Goal: Transaction & Acquisition: Subscribe to service/newsletter

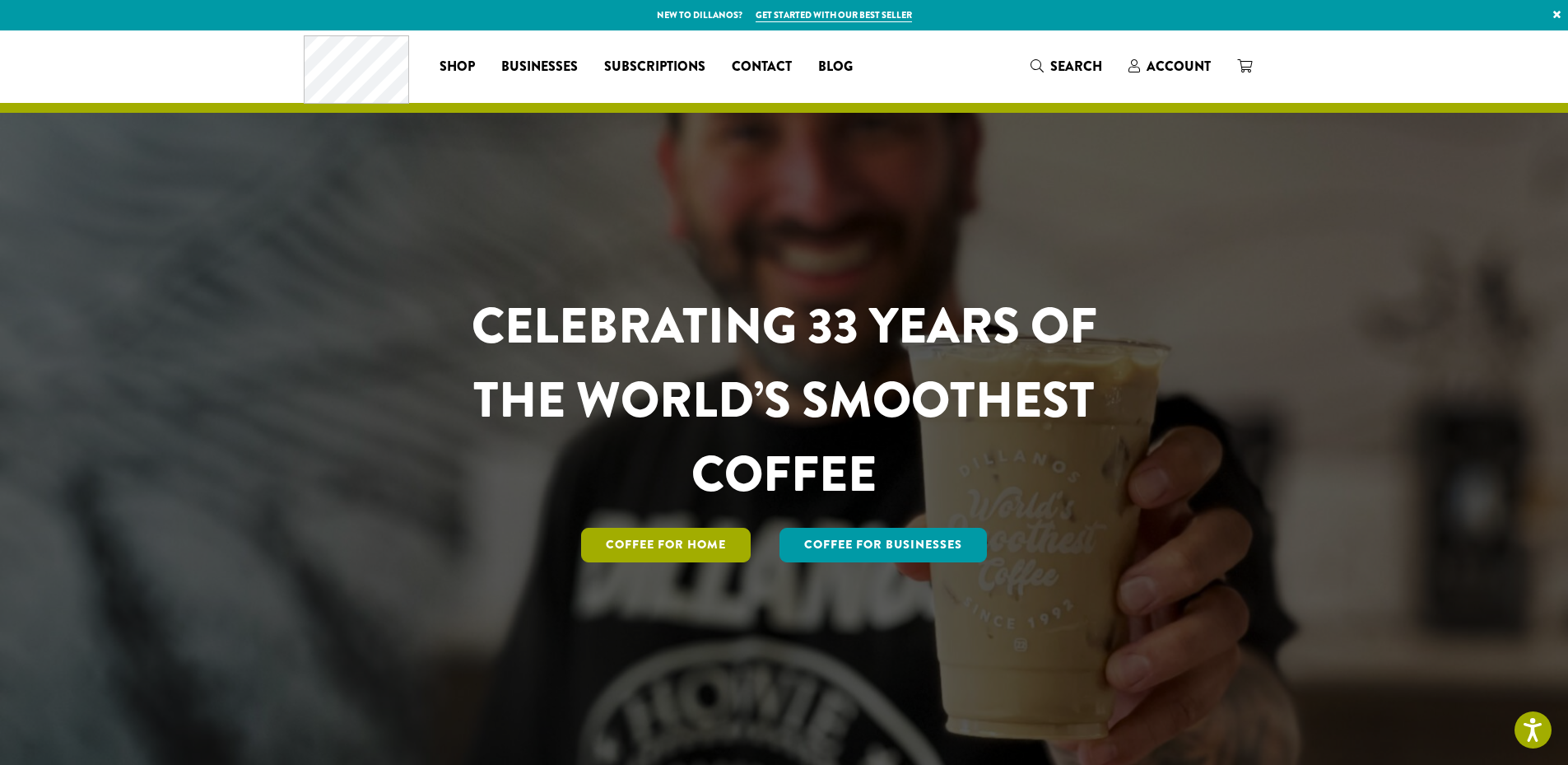
click at [668, 543] on link "Coffee for Home" at bounding box center [666, 546] width 170 height 35
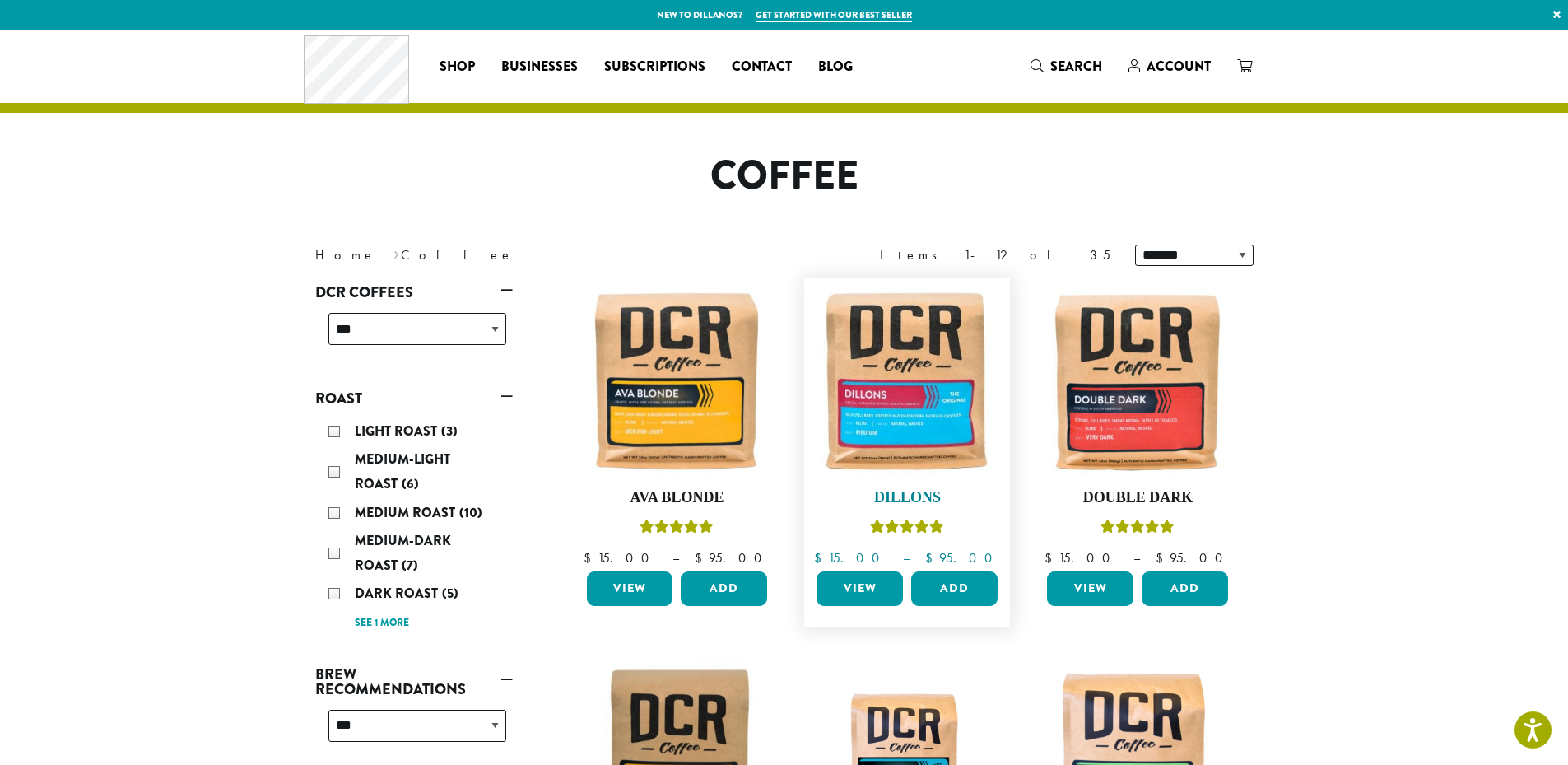
click at [910, 427] on img at bounding box center [906, 381] width 189 height 189
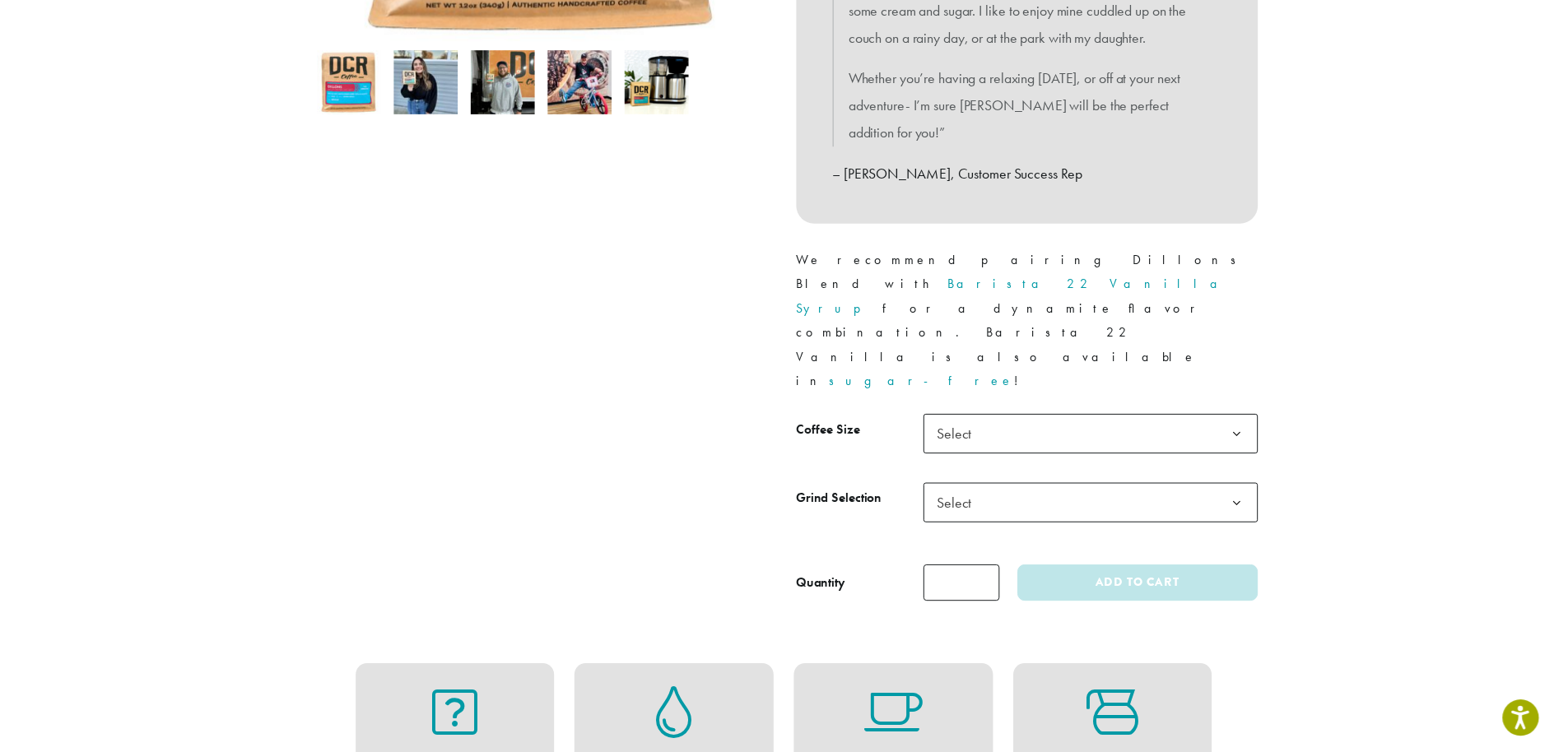
scroll to position [555, 0]
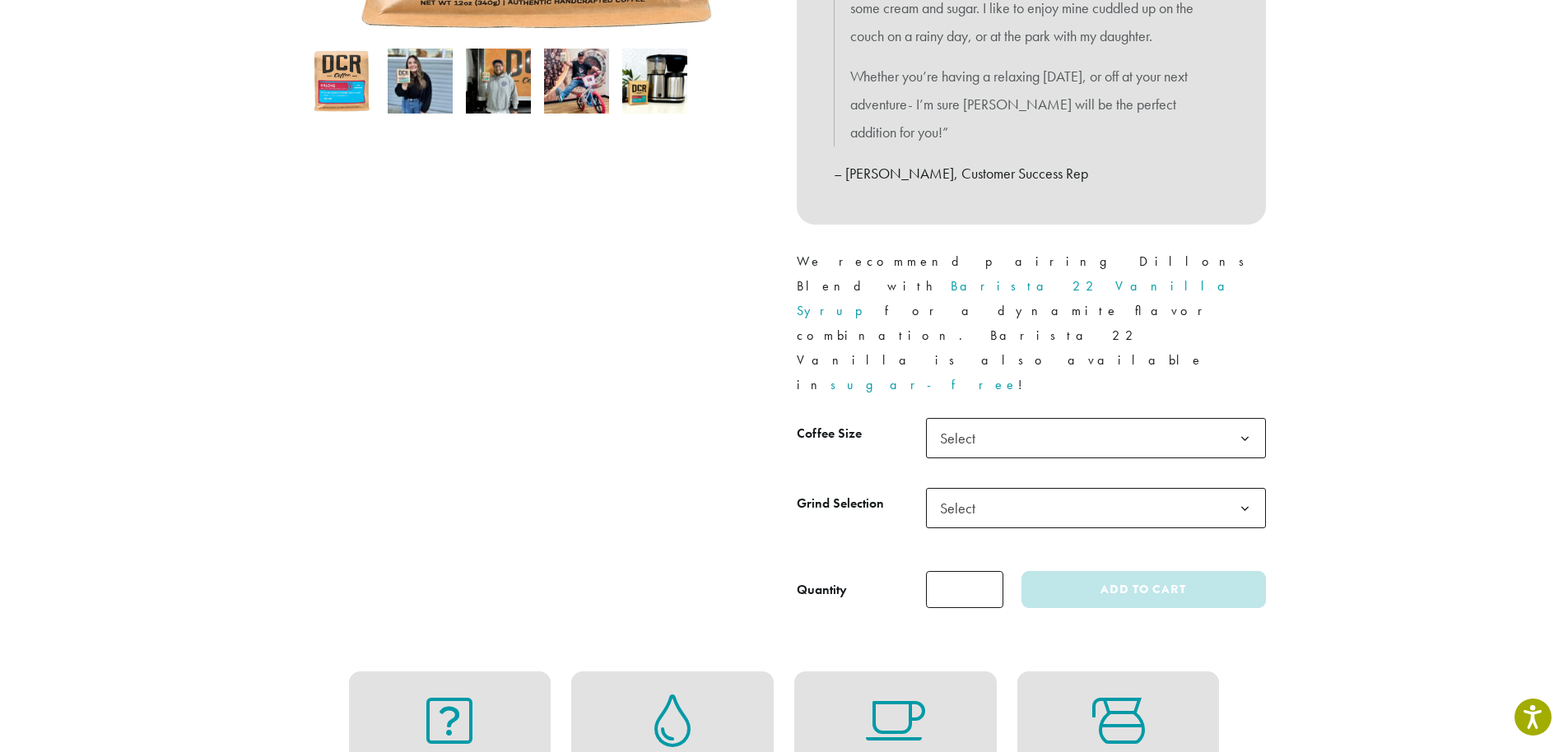
click at [1106, 418] on span "Select" at bounding box center [1095, 439] width 340 height 41
click at [1101, 488] on span "Select" at bounding box center [1095, 508] width 340 height 41
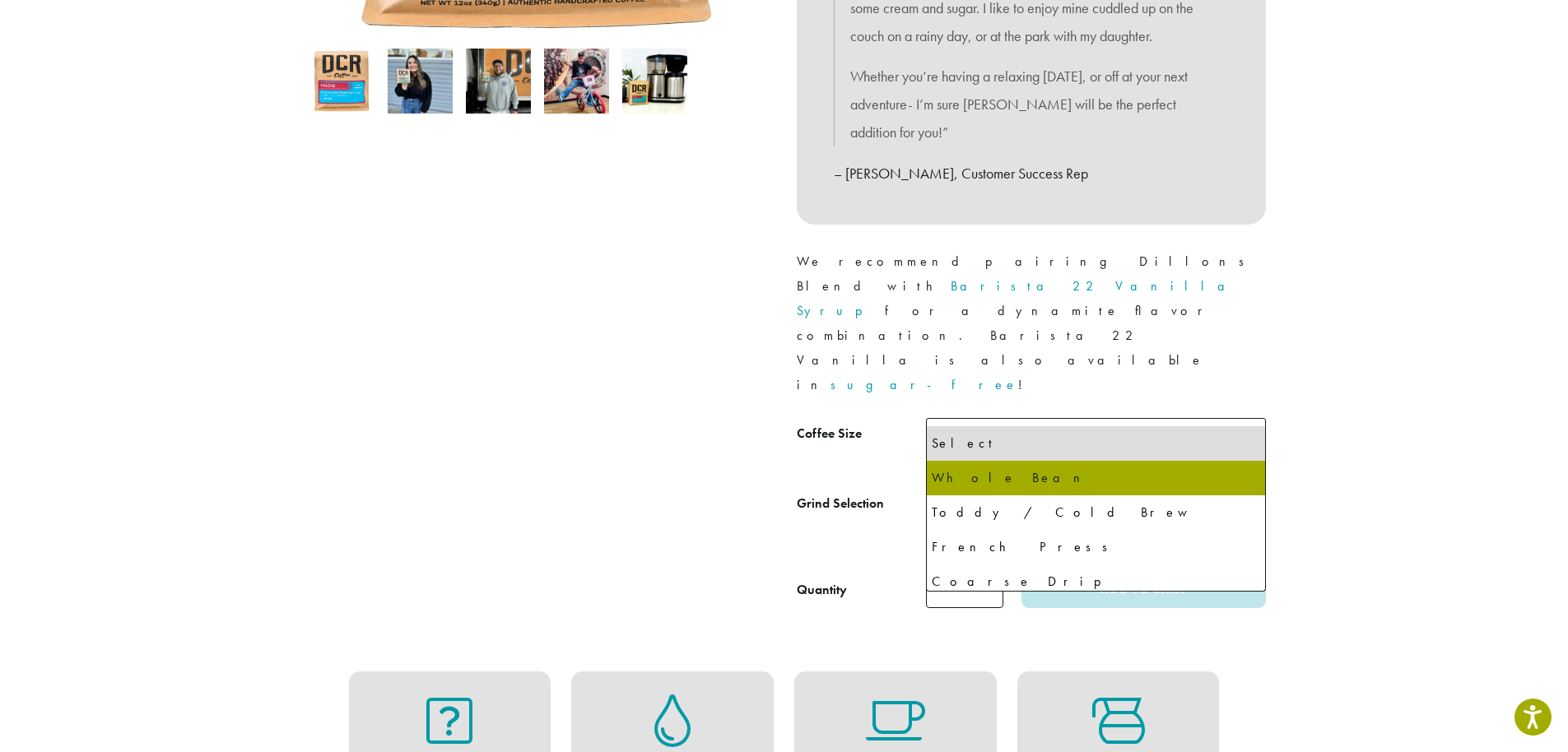
select select "**********"
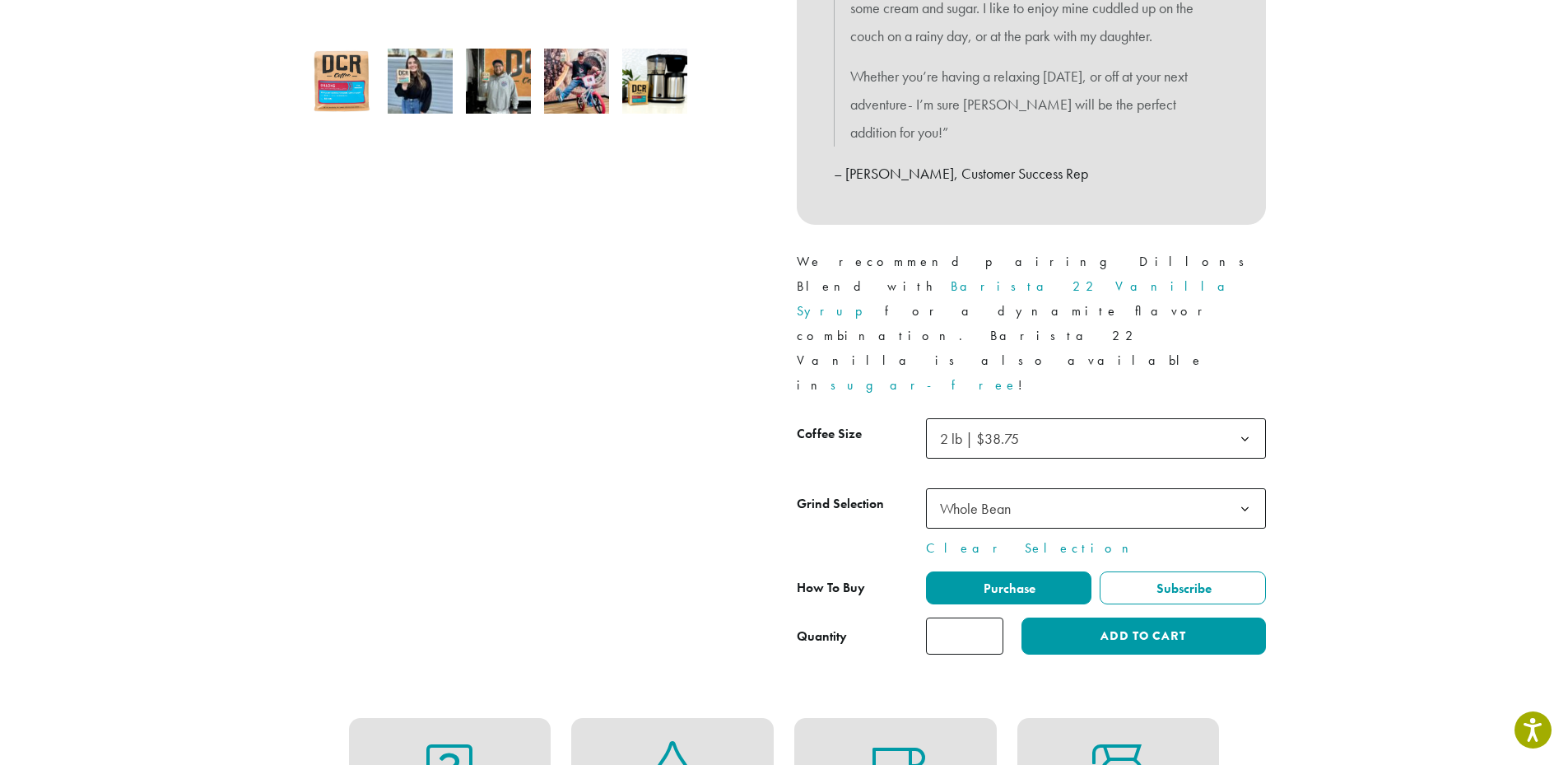
click at [1220, 572] on label "Subscribe" at bounding box center [1182, 588] width 166 height 33
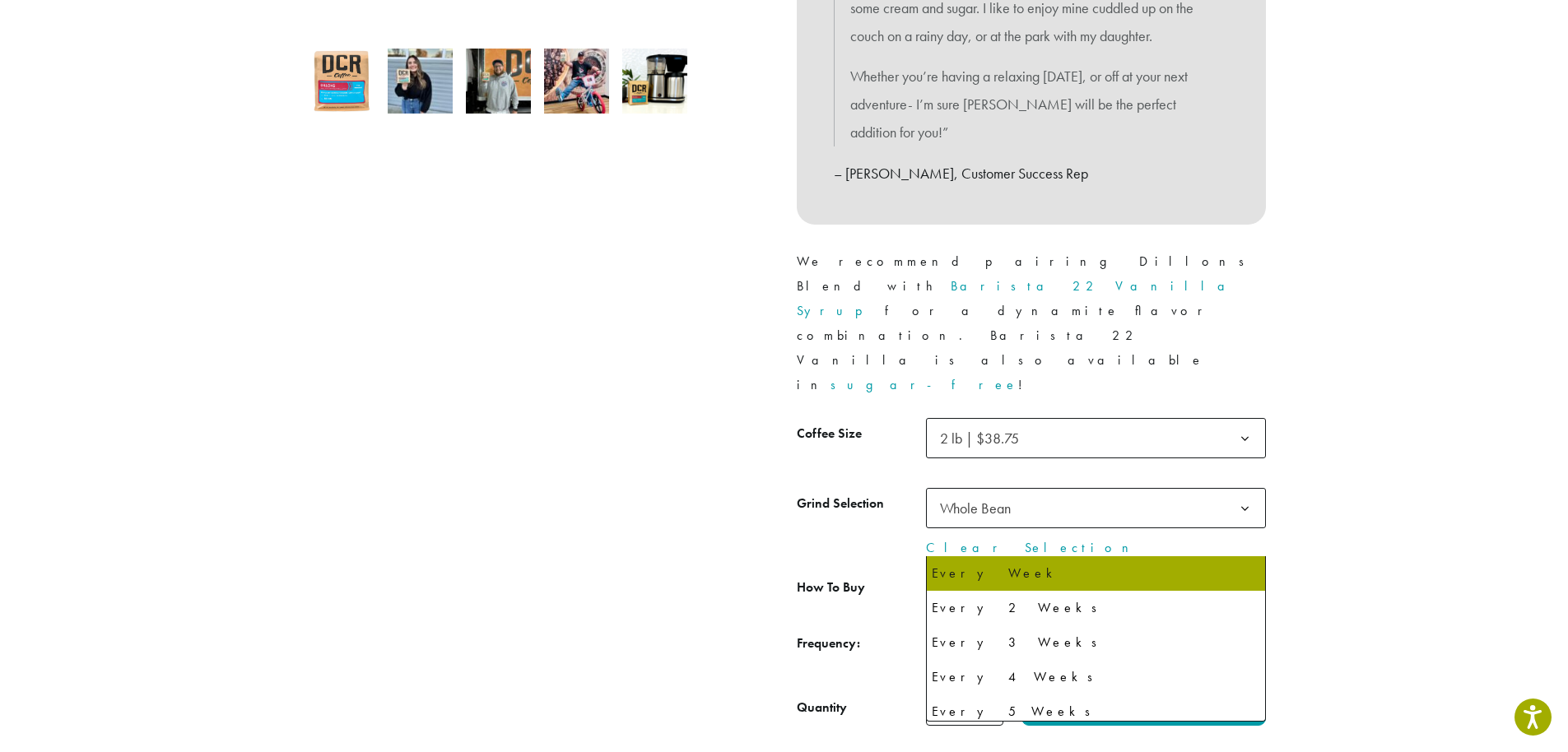
click at [1226, 617] on span "Every Week" at bounding box center [1095, 638] width 340 height 41
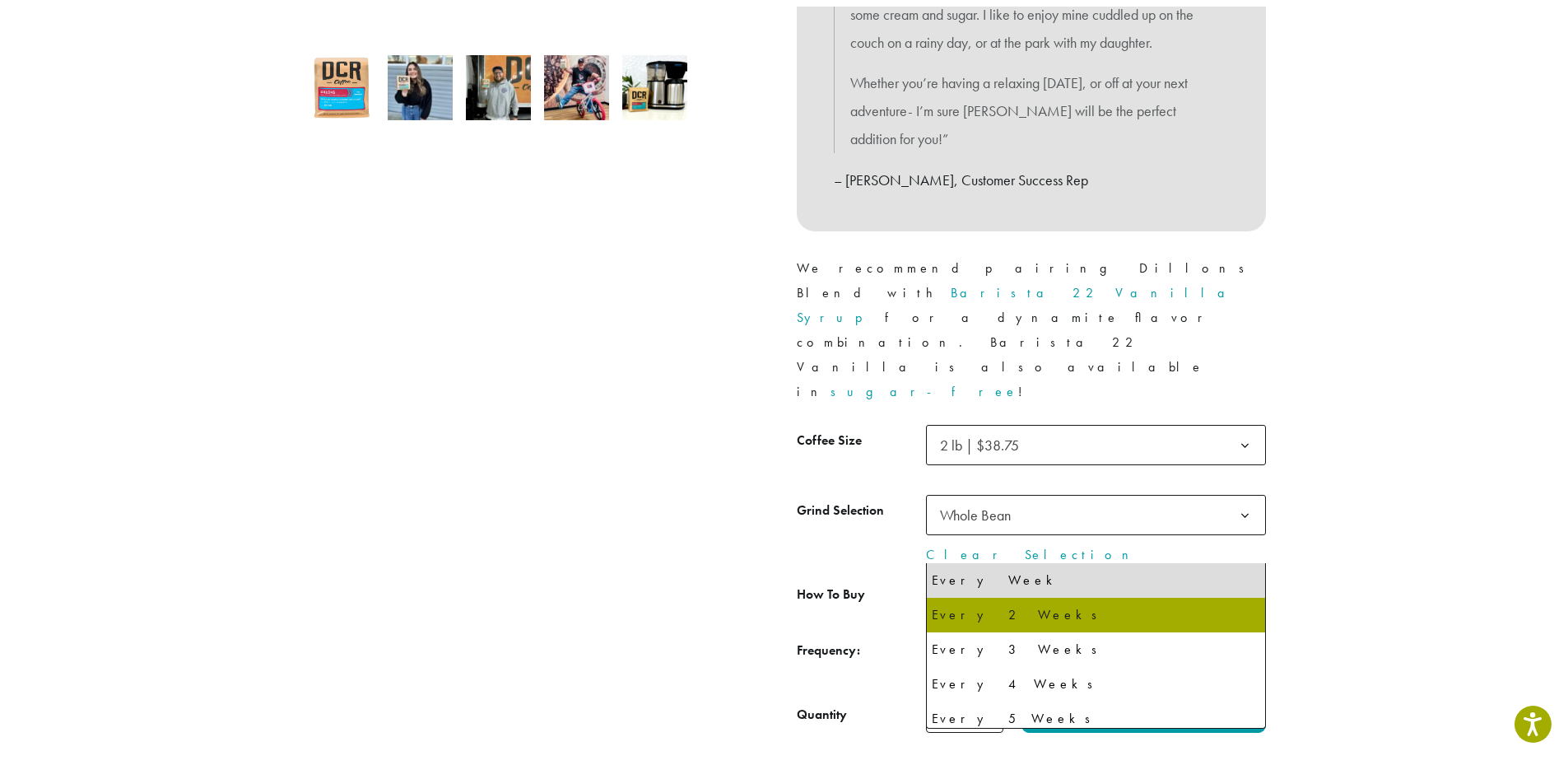
scroll to position [43, 0]
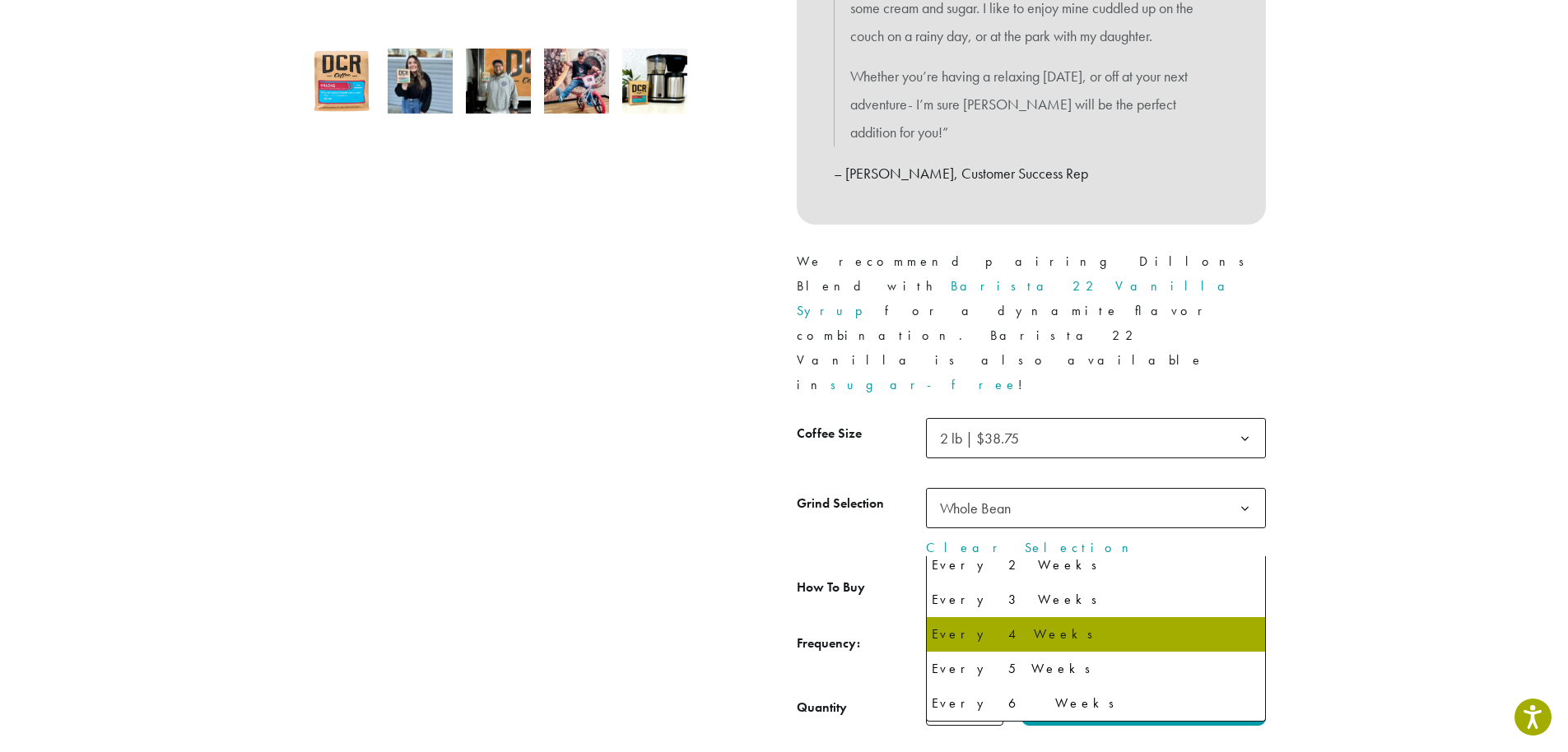
select select "******"
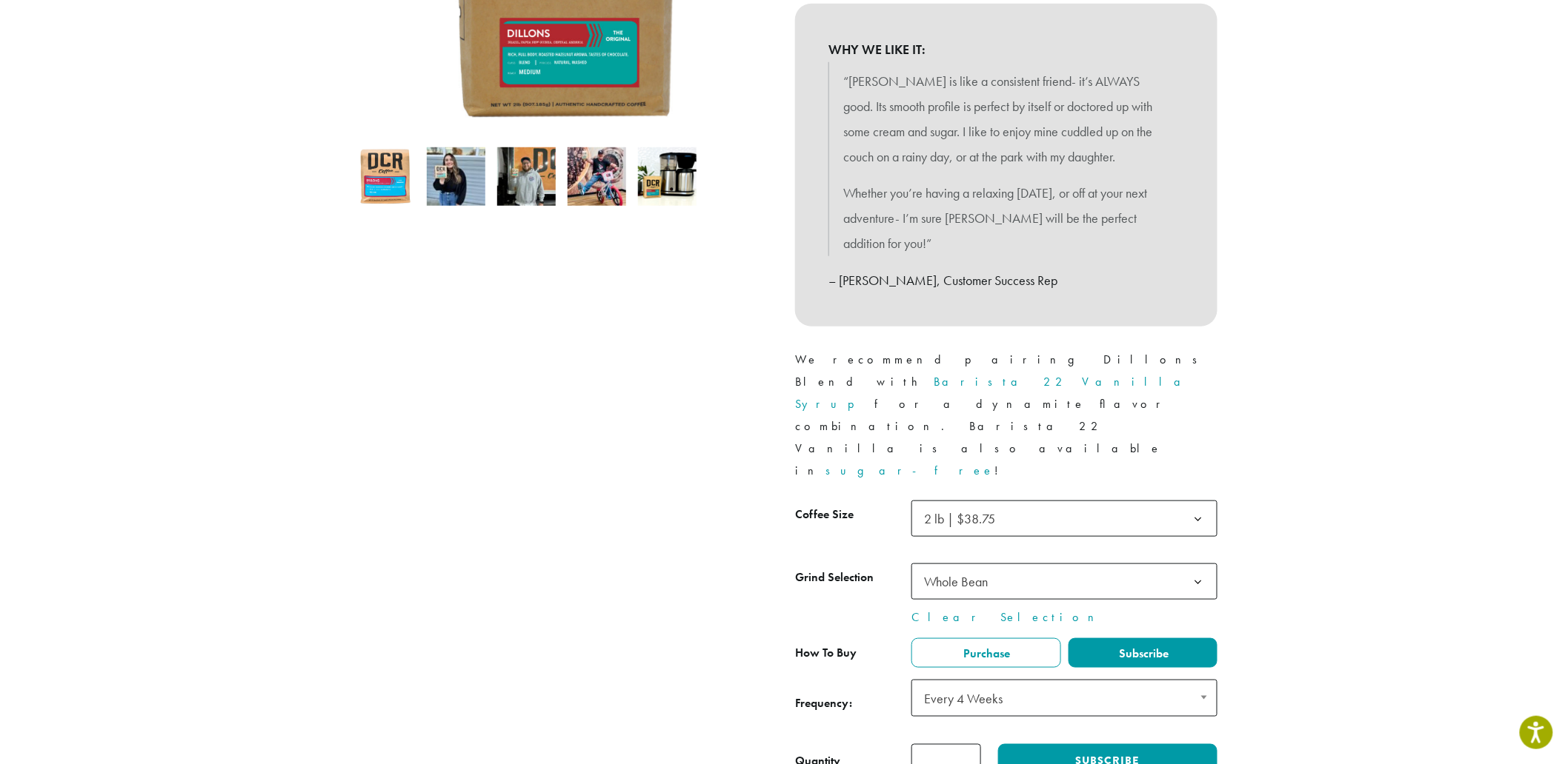
scroll to position [237, 0]
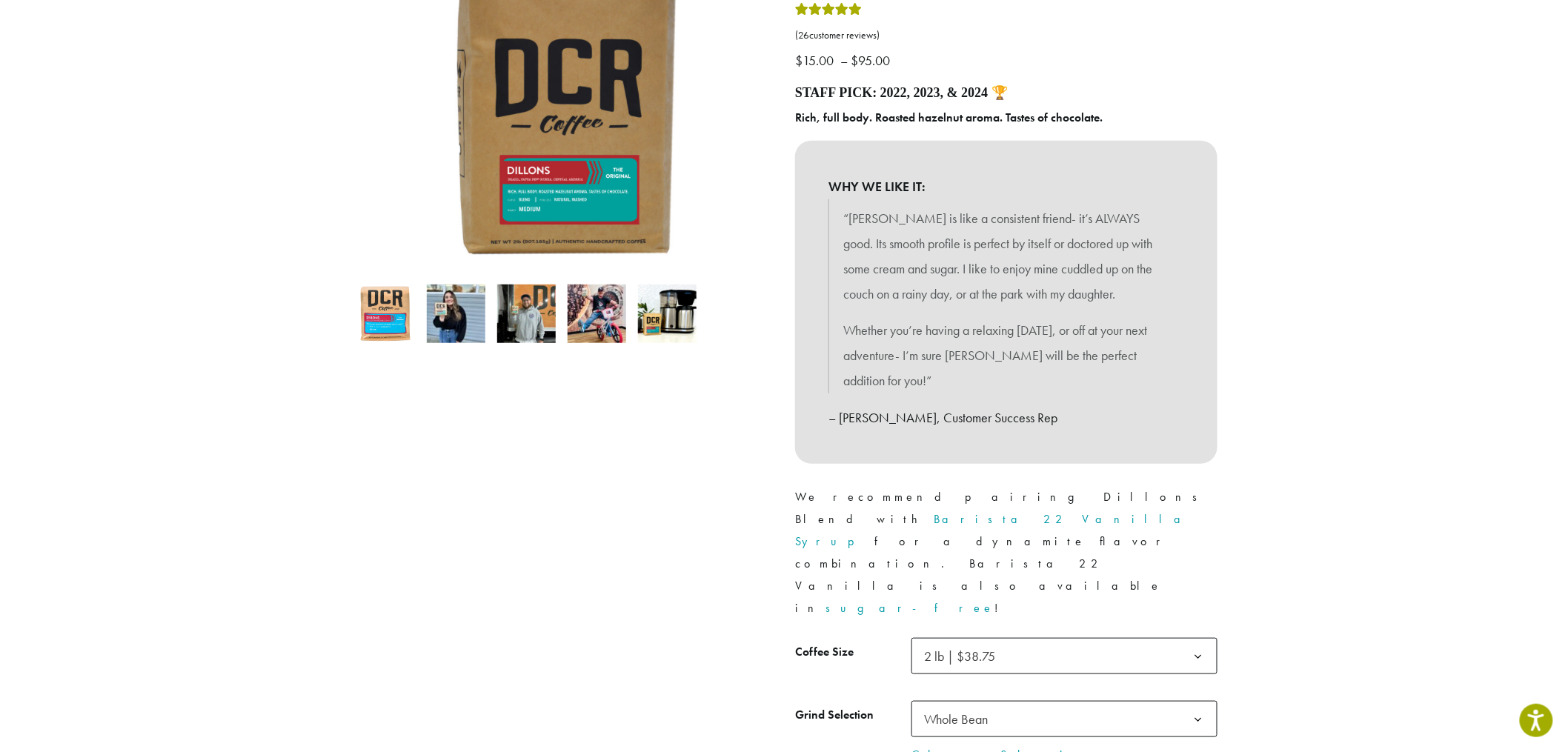
click at [1067, 638] on span "2 lb | $38.75" at bounding box center [1064, 656] width 306 height 37
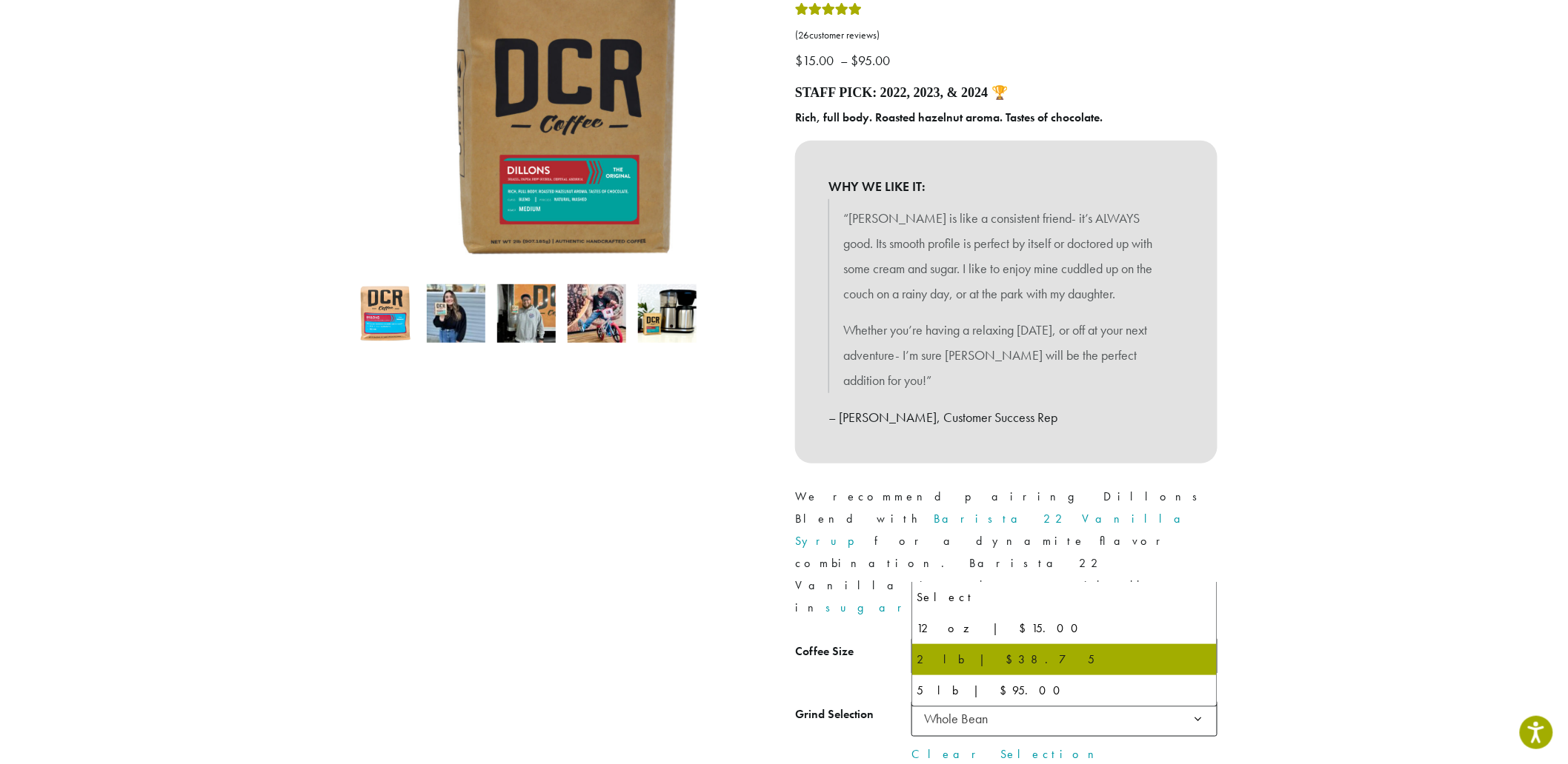
click at [1067, 637] on span "2 lb | $38.75" at bounding box center [1064, 656] width 306 height 37
